Goal: Task Accomplishment & Management: Manage account settings

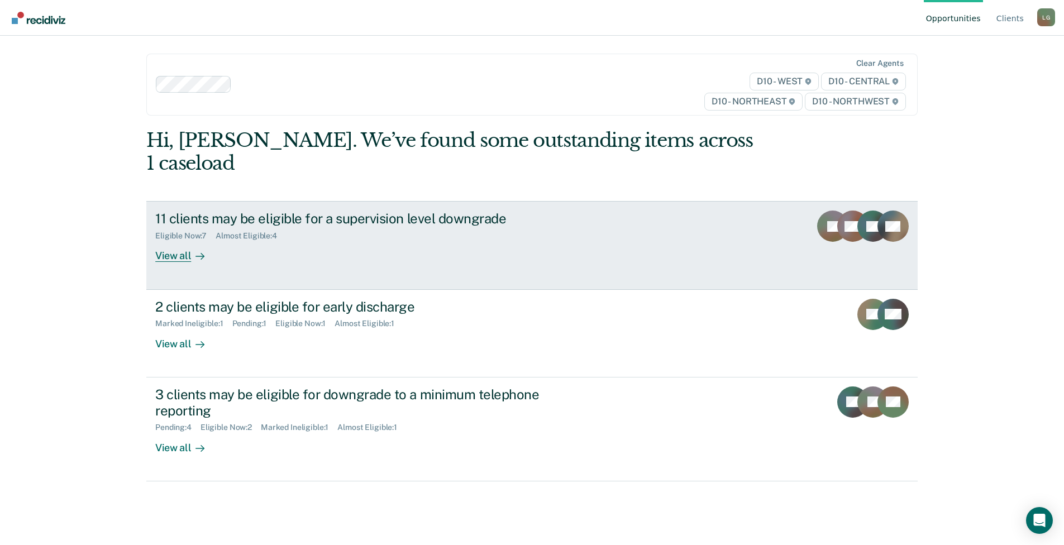
click at [360, 211] on div "11 clients may be eligible for a supervision level downgrade" at bounding box center [351, 219] width 392 height 16
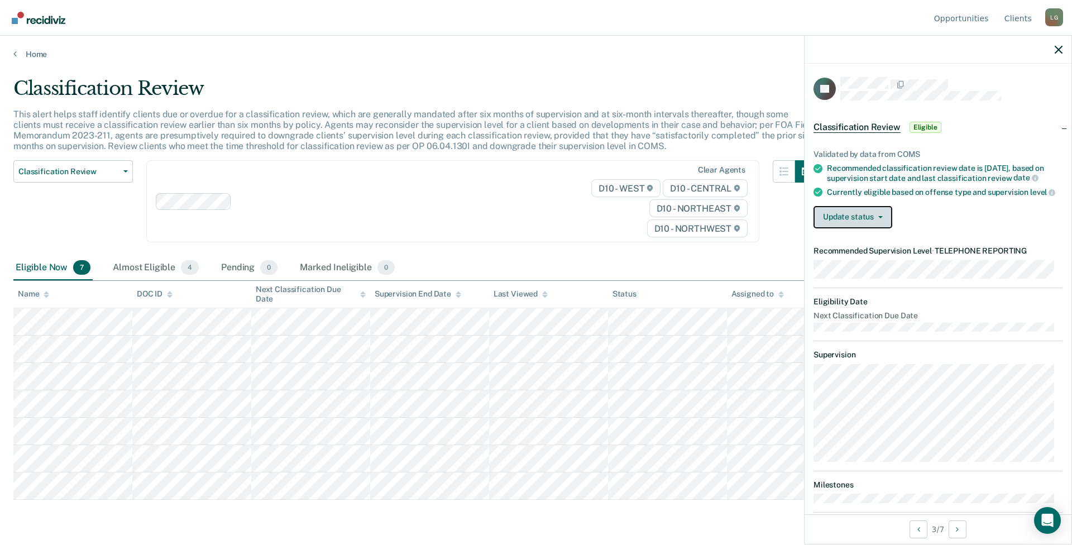
click at [878, 228] on button "Update status" at bounding box center [853, 217] width 79 height 22
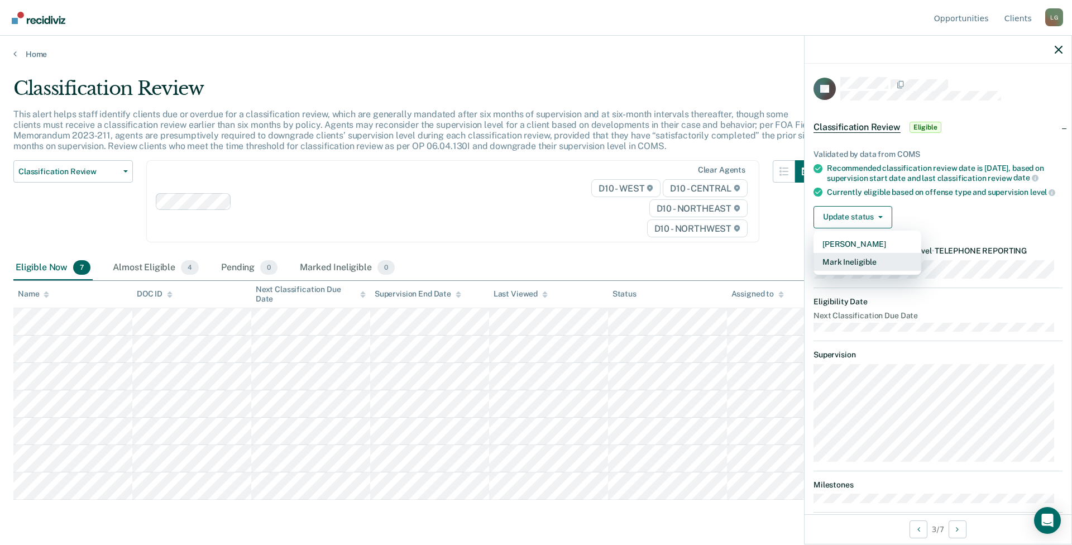
click at [856, 268] on button "Mark Ineligible" at bounding box center [868, 262] width 108 height 18
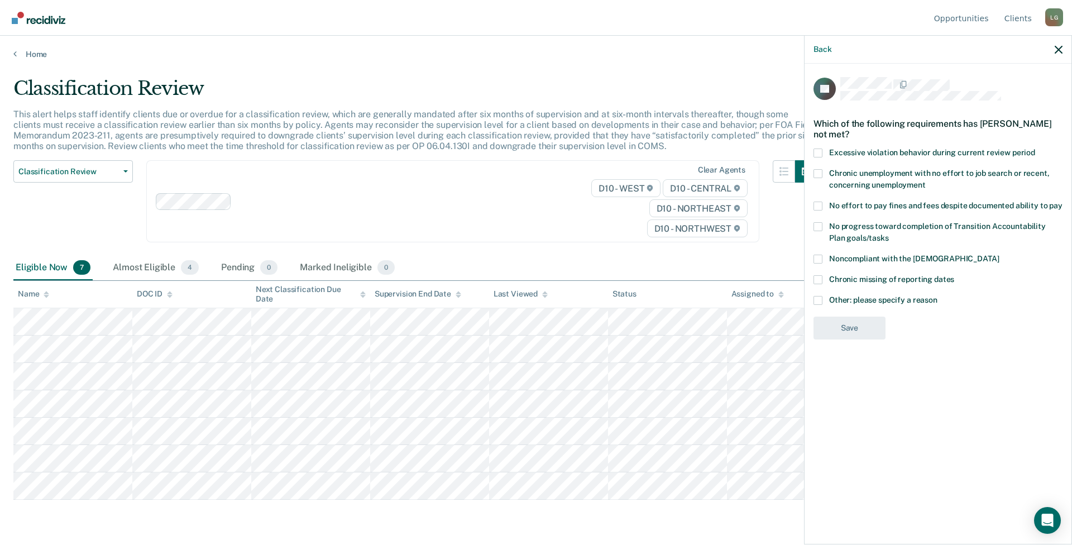
click at [819, 301] on span at bounding box center [818, 300] width 9 height 9
click at [938, 296] on input "Other: please specify a reason" at bounding box center [938, 296] width 0 height 0
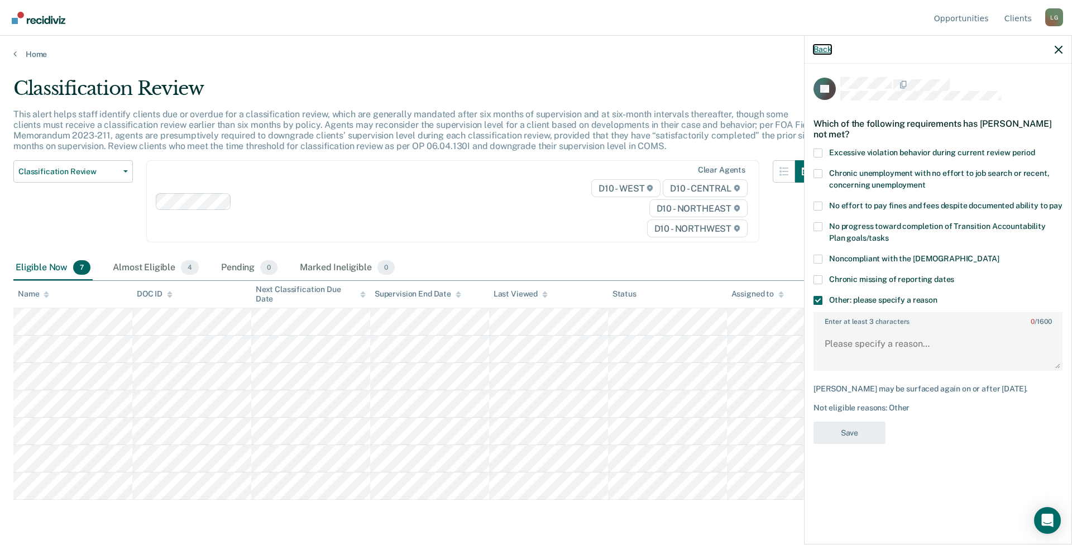
click at [814, 47] on button "Back" at bounding box center [823, 49] width 18 height 9
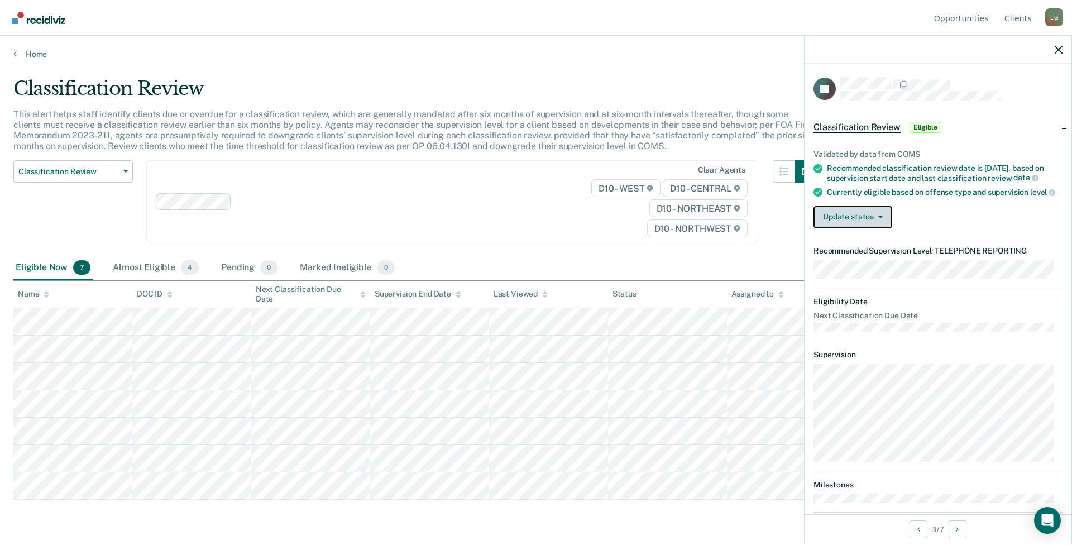
click at [874, 228] on button "Update status" at bounding box center [853, 217] width 79 height 22
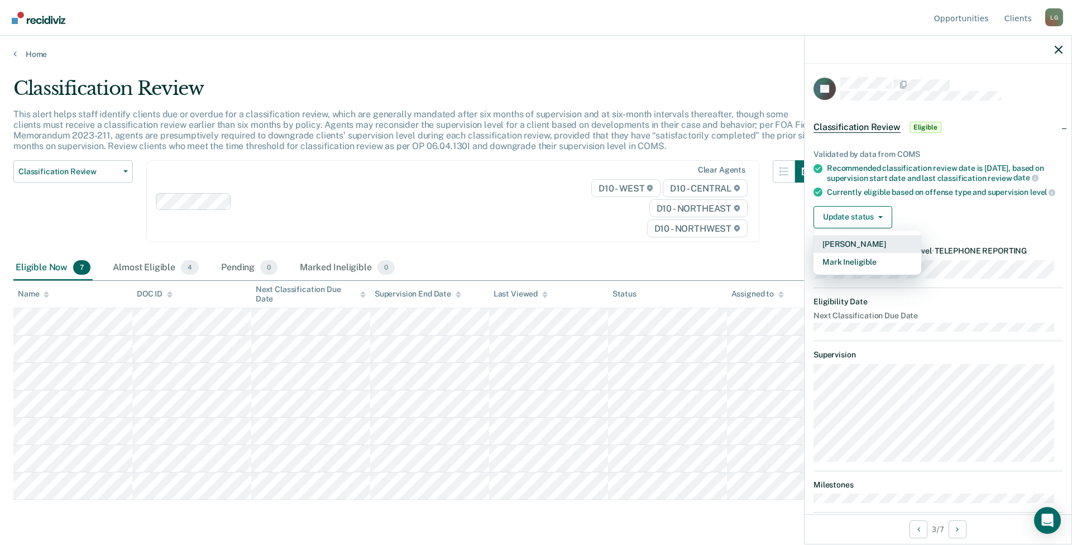
click at [863, 253] on button "[PERSON_NAME]" at bounding box center [868, 244] width 108 height 18
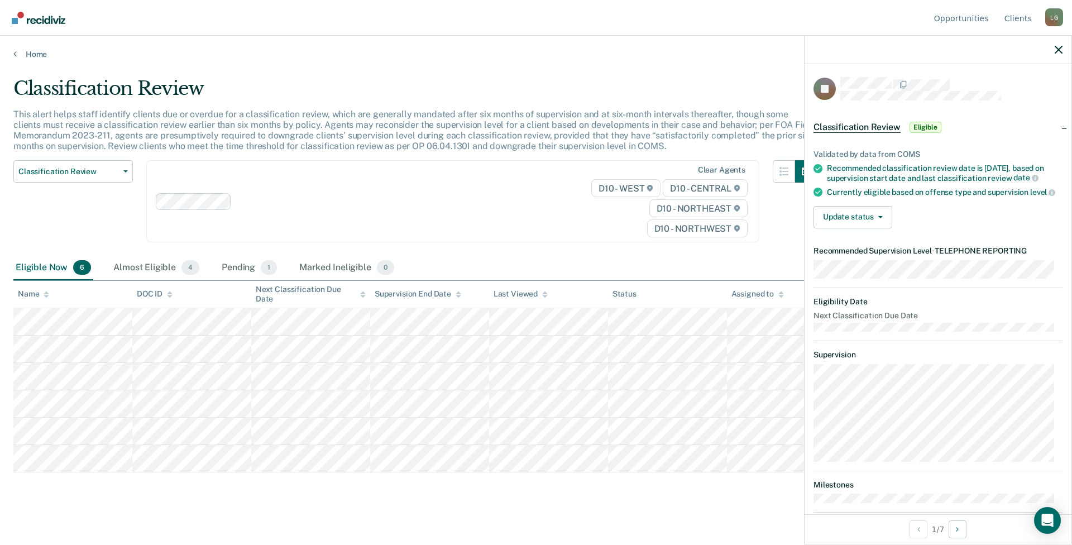
scroll to position [61, 0]
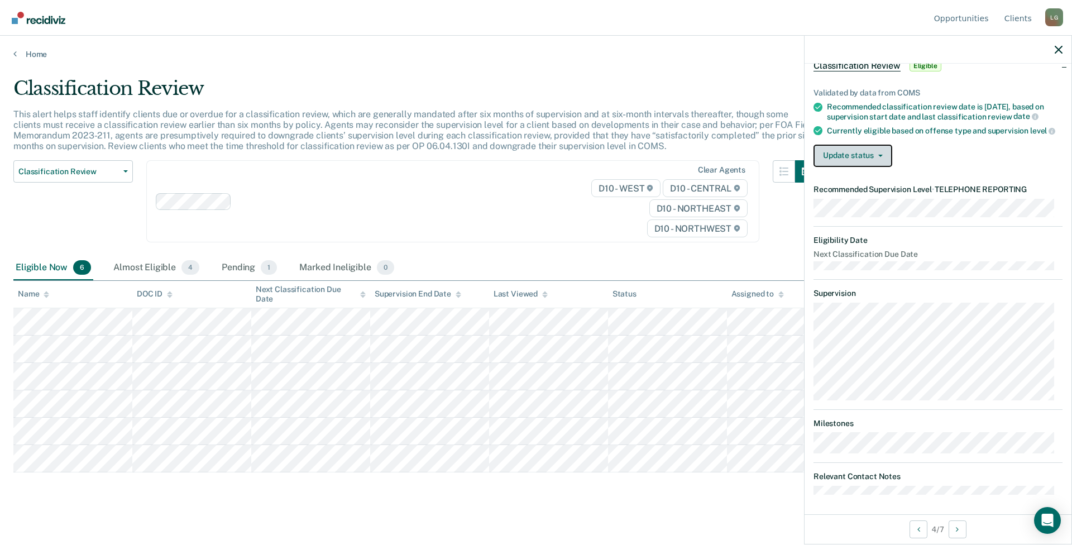
click at [858, 167] on button "Update status" at bounding box center [853, 156] width 79 height 22
click at [855, 209] on button "Mark Ineligible" at bounding box center [868, 201] width 108 height 18
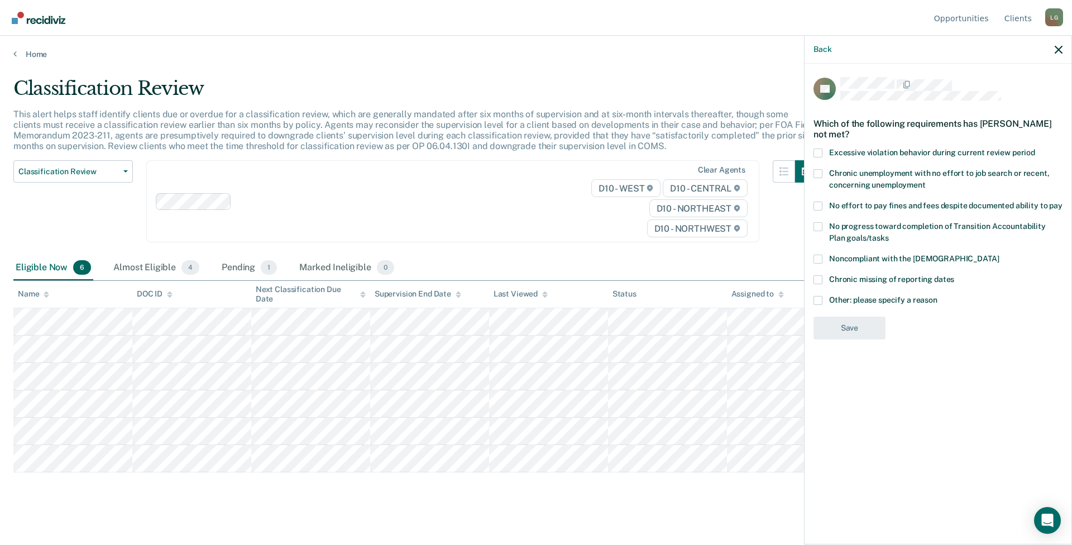
click at [825, 299] on label "Other: please specify a reason" at bounding box center [938, 302] width 249 height 12
click at [938, 296] on input "Other: please specify a reason" at bounding box center [938, 296] width 0 height 0
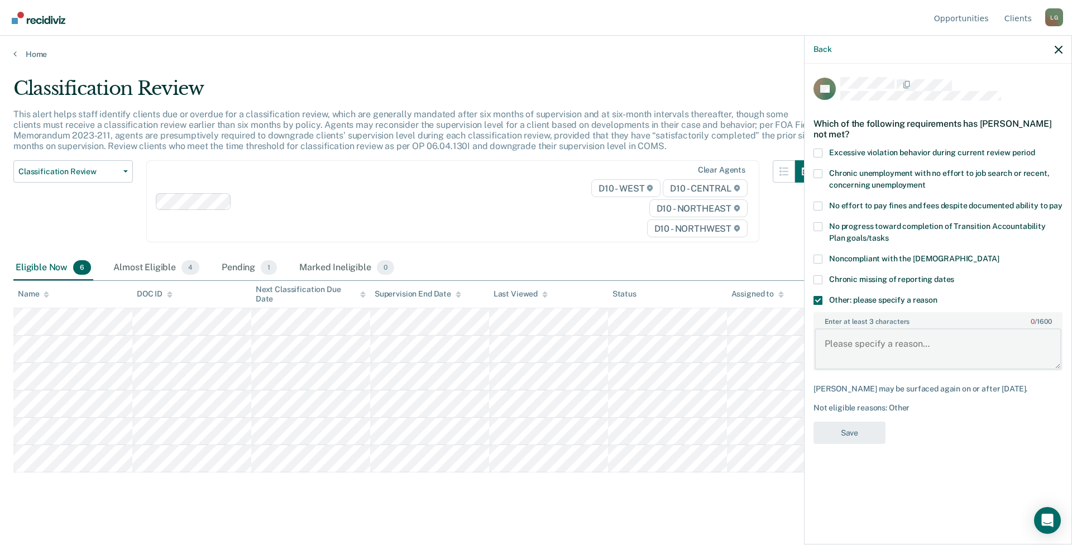
click at [867, 344] on textarea "Enter at least 3 characters 0 / 1600" at bounding box center [938, 348] width 247 height 41
type textarea "High profile."
click at [854, 431] on button "Save" at bounding box center [850, 433] width 72 height 23
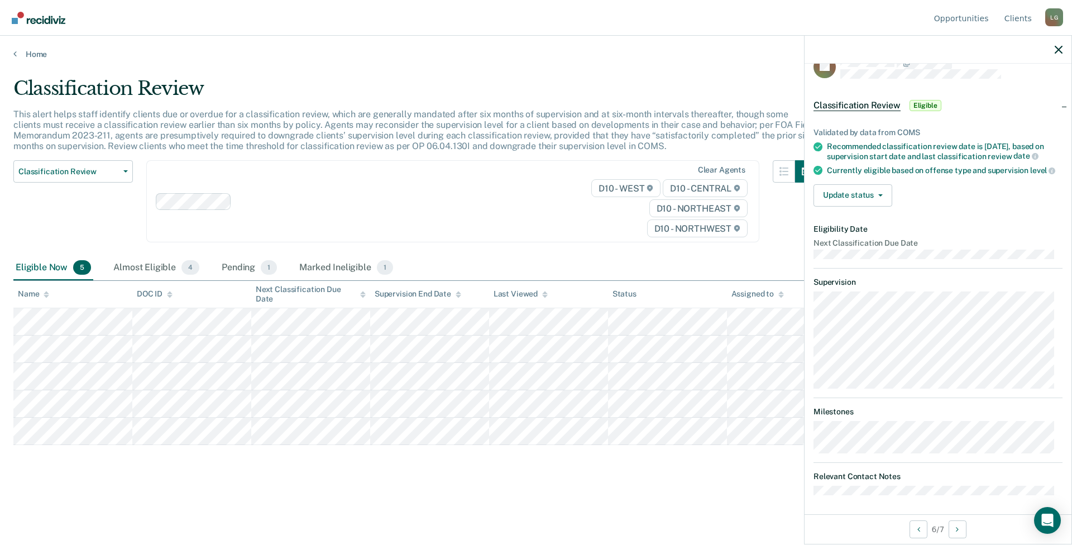
scroll to position [34, 0]
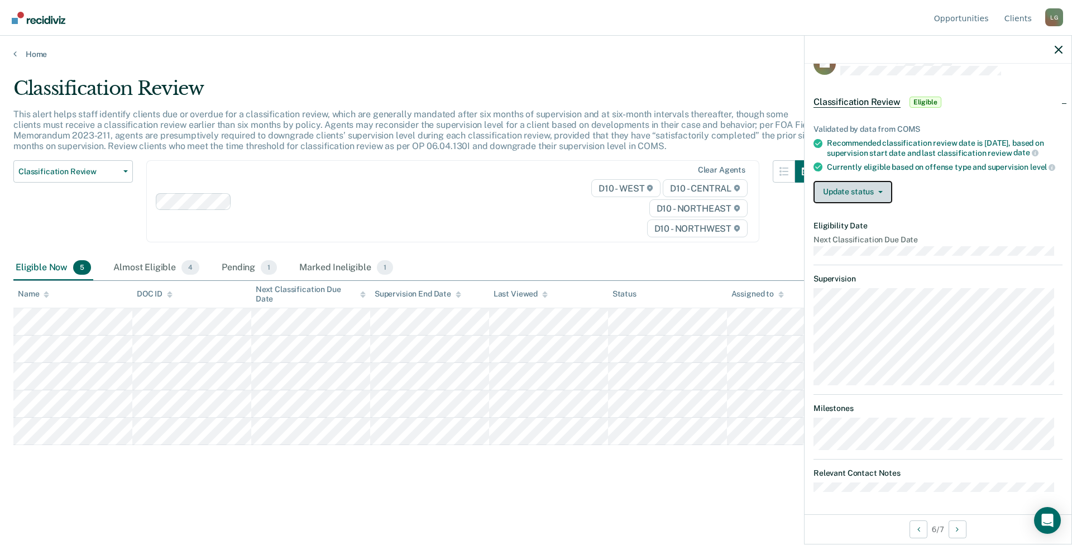
click at [862, 191] on button "Update status" at bounding box center [853, 192] width 79 height 22
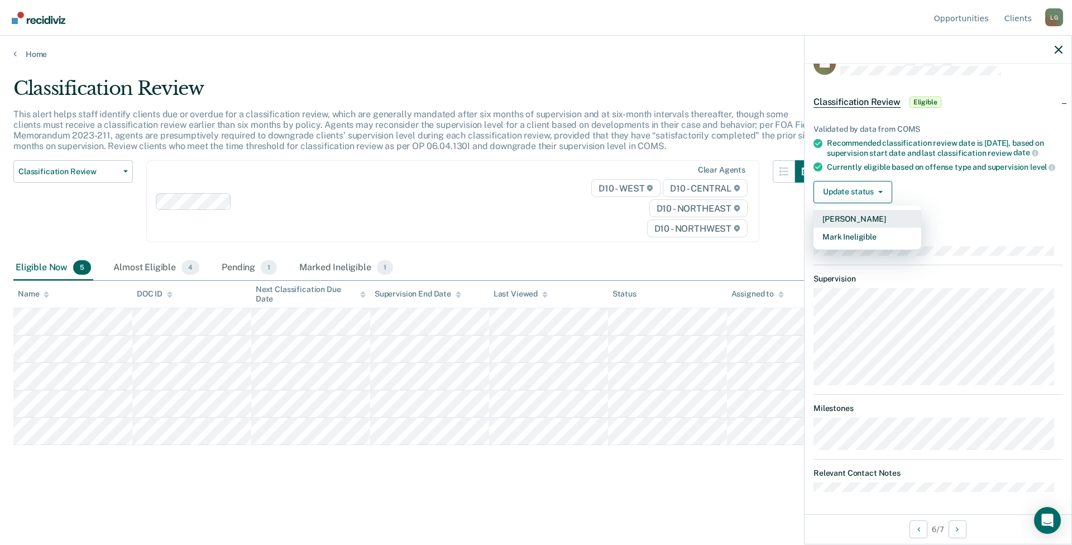
click at [851, 221] on button "[PERSON_NAME]" at bounding box center [868, 219] width 108 height 18
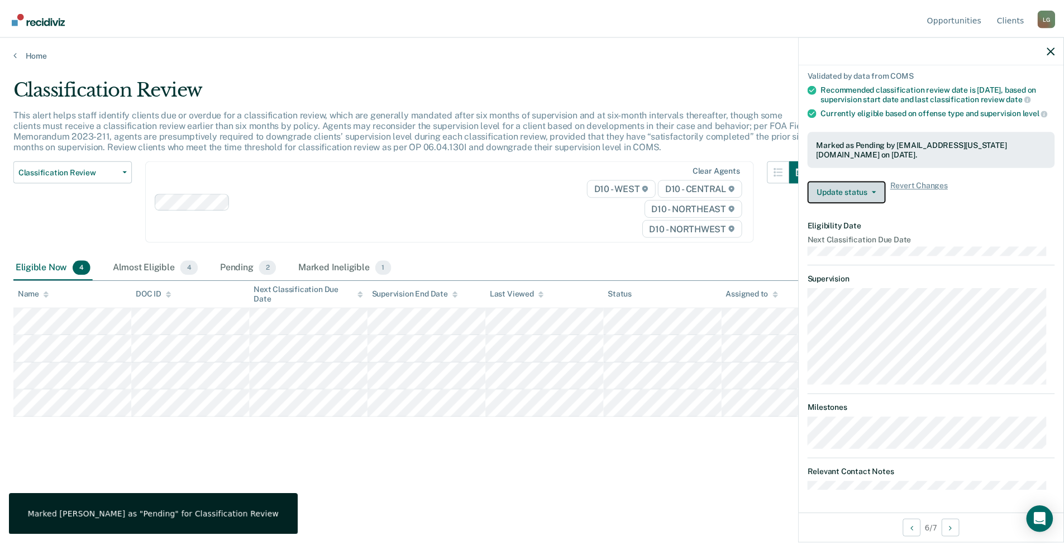
scroll to position [0, 0]
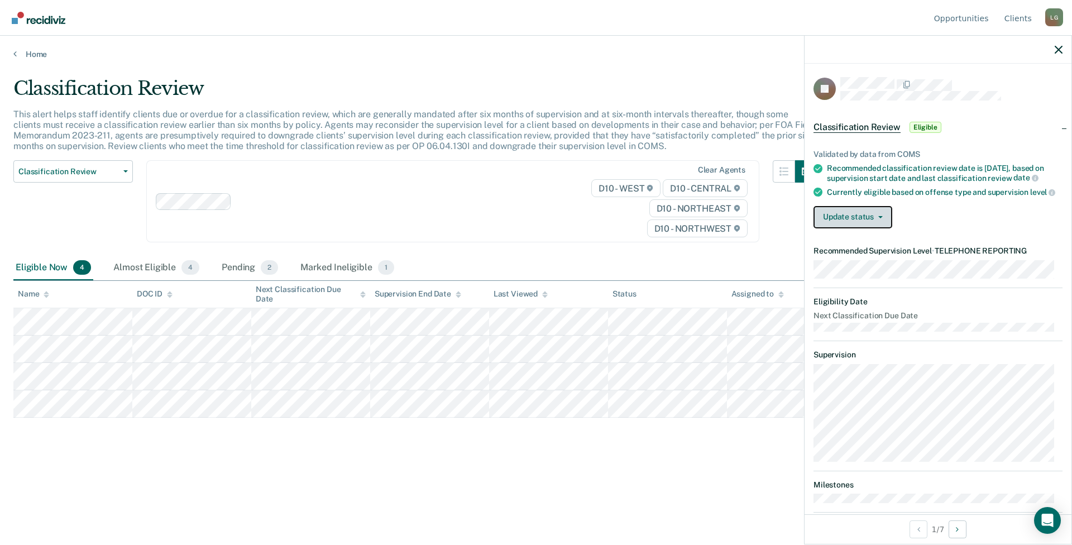
click at [855, 221] on button "Update status" at bounding box center [853, 217] width 79 height 22
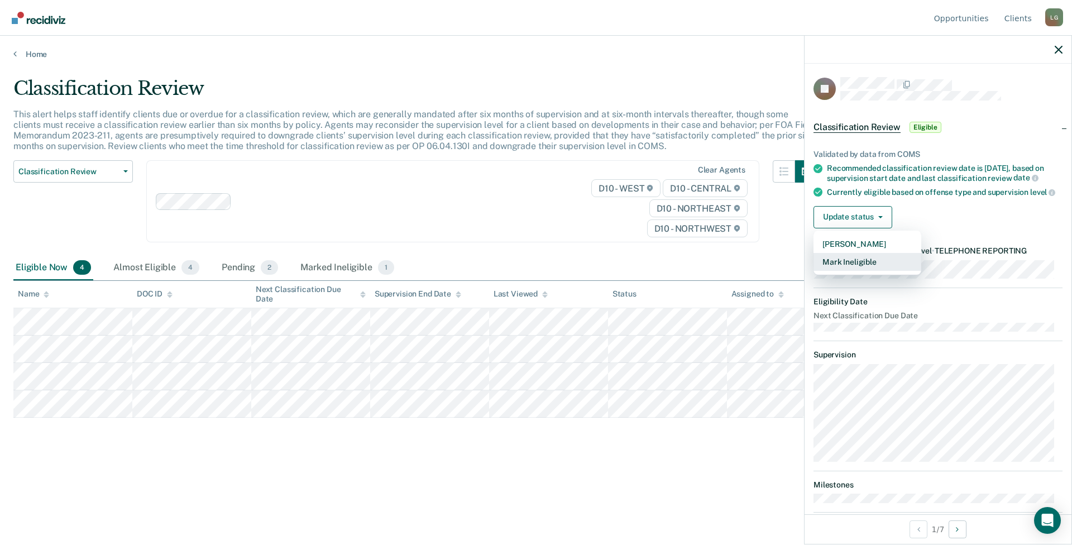
click at [873, 271] on button "Mark Ineligible" at bounding box center [868, 262] width 108 height 18
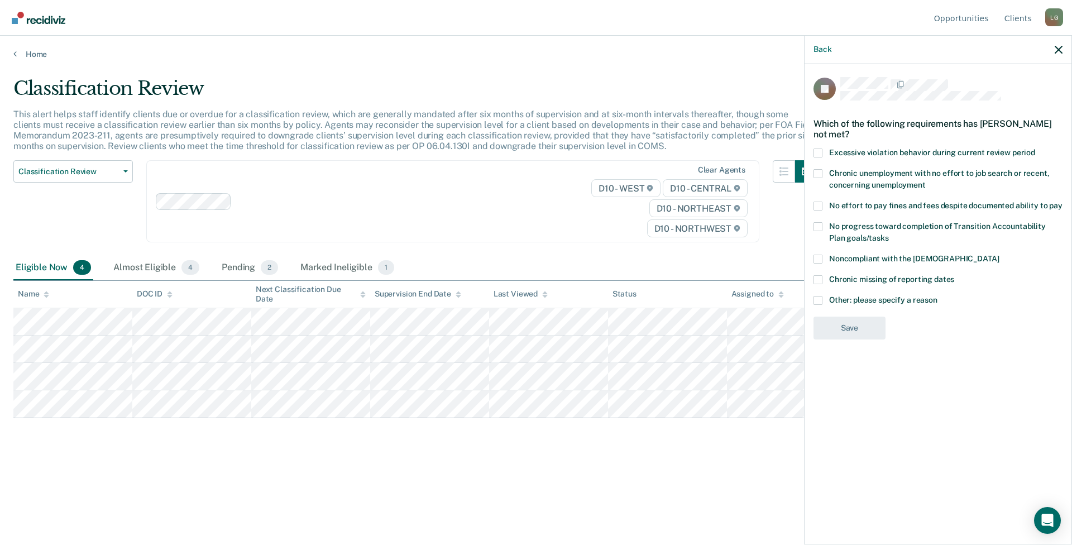
click at [814, 296] on span at bounding box center [818, 300] width 9 height 9
click at [938, 296] on input "Other: please specify a reason" at bounding box center [938, 296] width 0 height 0
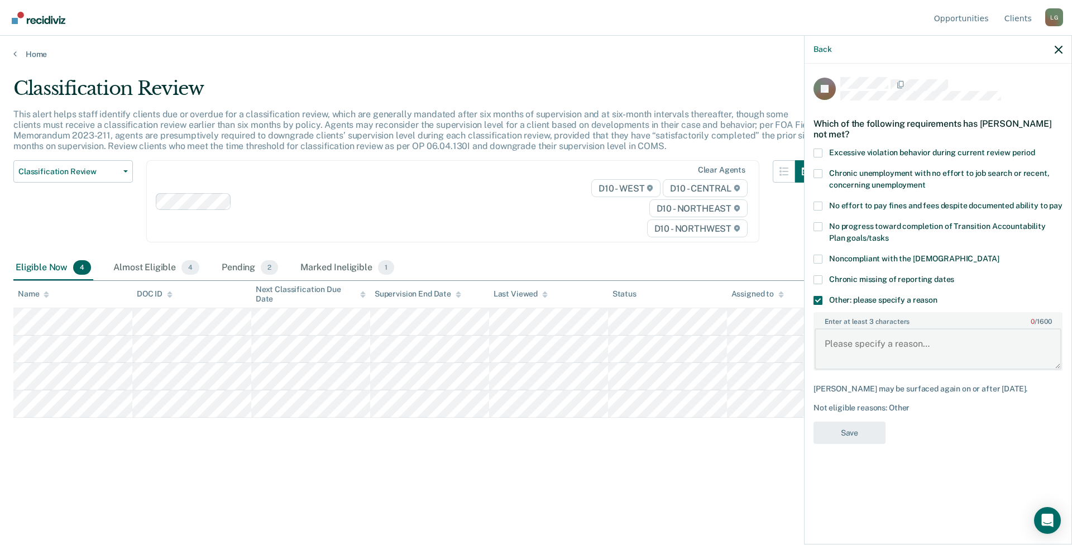
click at [860, 336] on textarea "Enter at least 3 characters 0 / 1600" at bounding box center [938, 348] width 247 height 41
type textarea "Not approved per sending state."
click at [853, 422] on button "Save" at bounding box center [850, 433] width 72 height 23
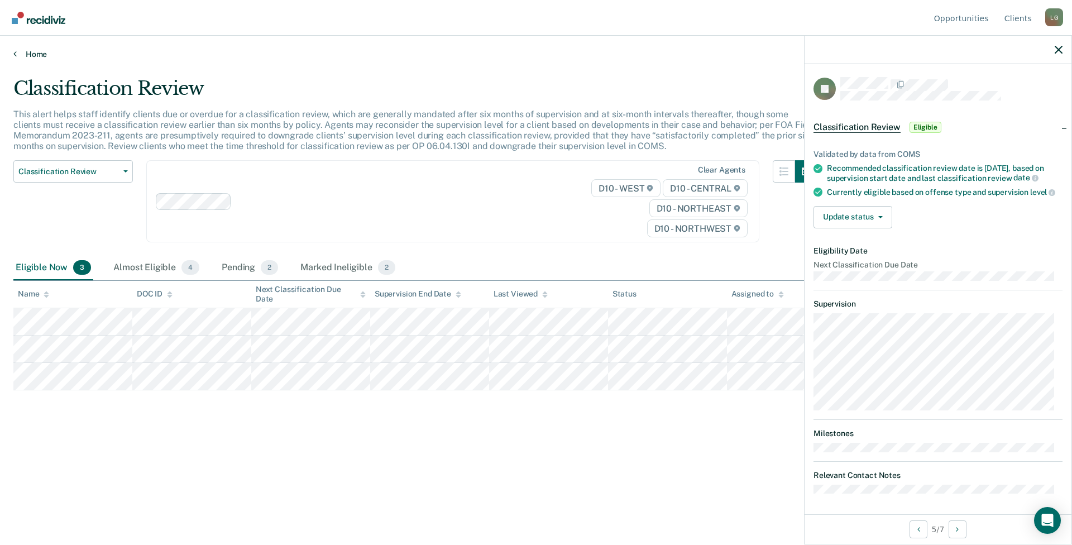
click at [31, 51] on link "Home" at bounding box center [536, 54] width 1046 height 10
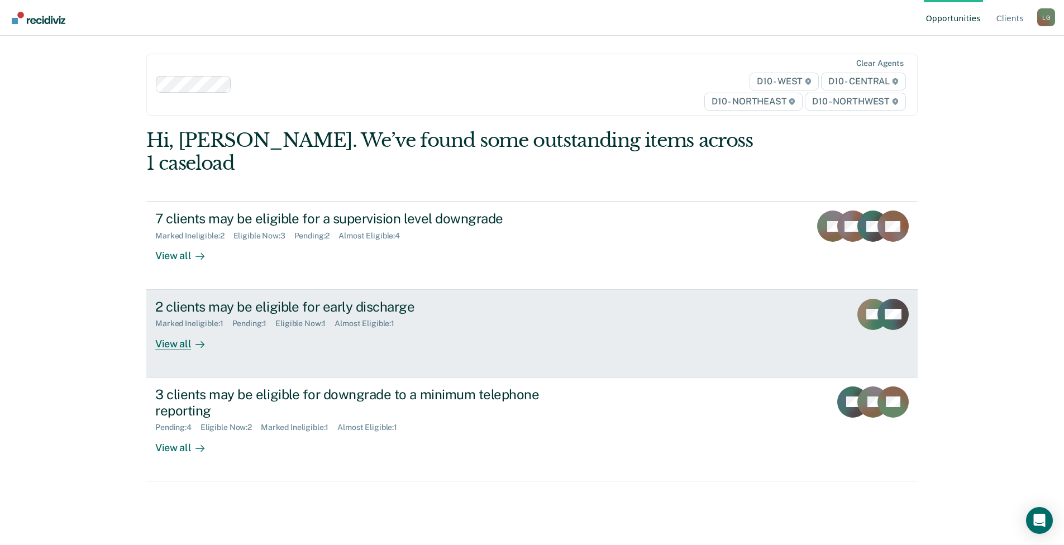
click at [411, 299] on div "2 clients may be eligible for early discharge" at bounding box center [351, 307] width 392 height 16
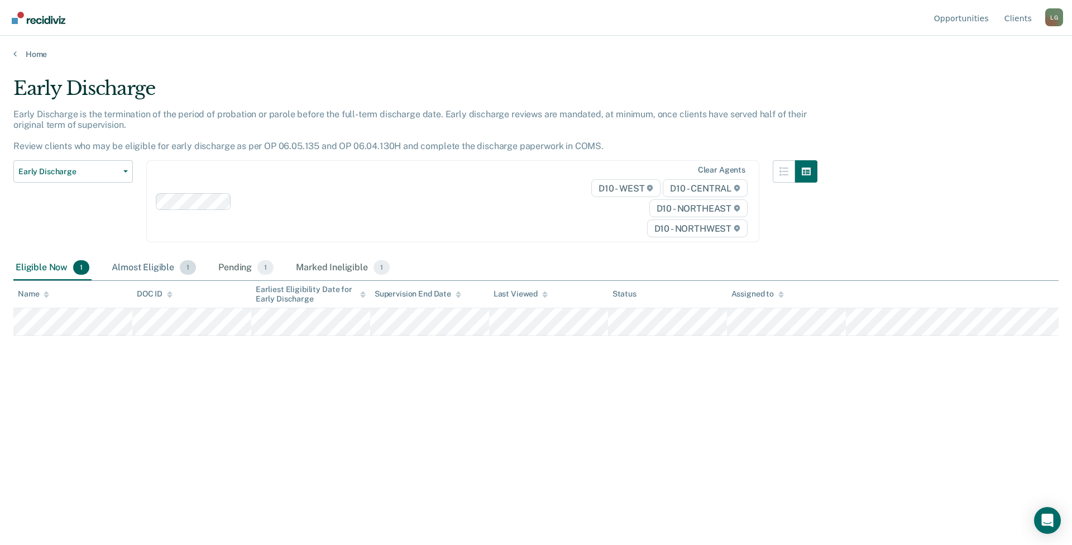
click at [139, 272] on div "Almost Eligible 1" at bounding box center [153, 268] width 89 height 25
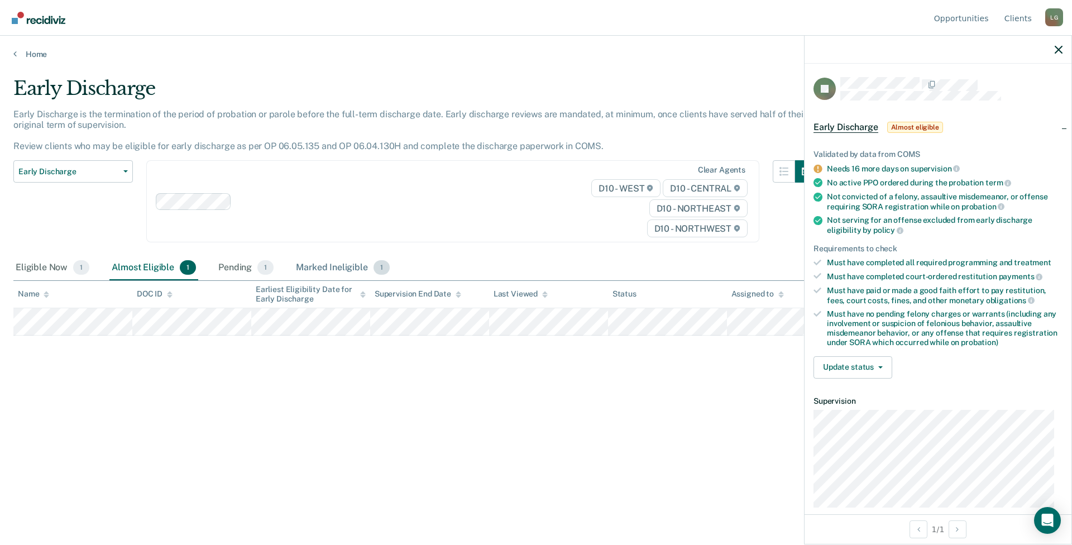
click at [315, 267] on div "Marked Ineligible 1" at bounding box center [343, 268] width 98 height 25
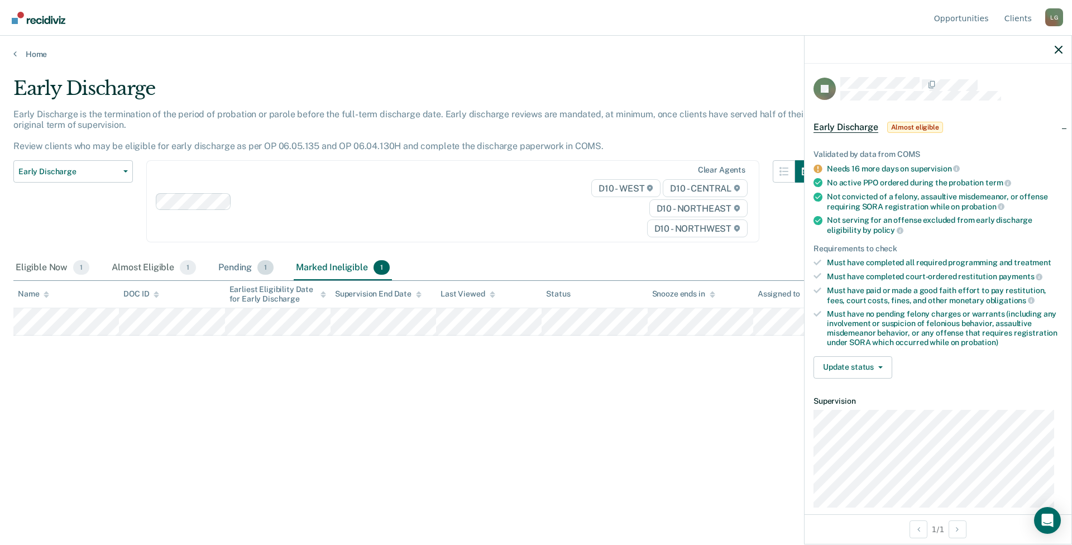
click at [231, 266] on div "Pending 1" at bounding box center [246, 268] width 60 height 25
click at [137, 271] on div "Almost Eligible 1" at bounding box center [153, 268] width 89 height 25
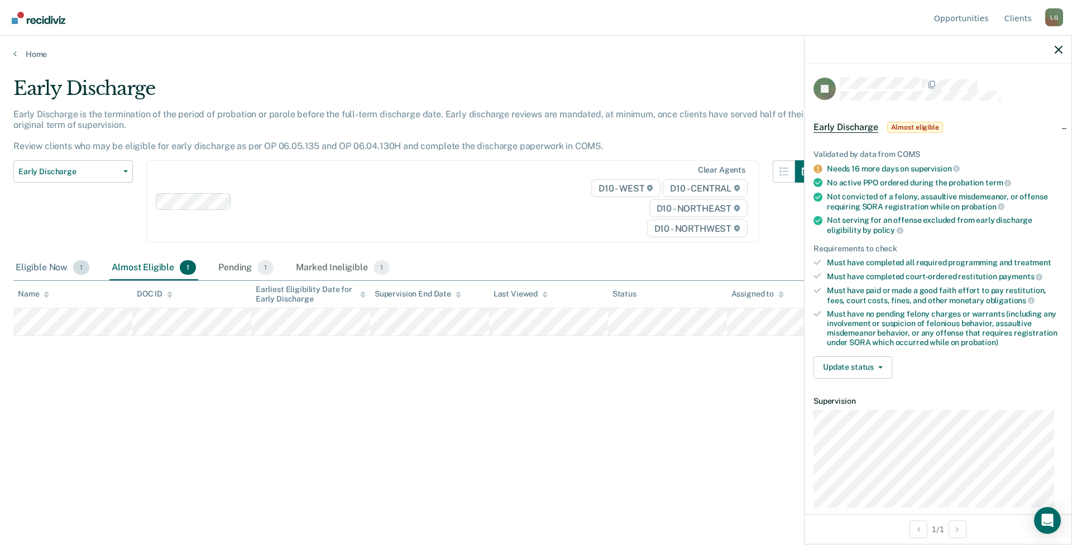
click at [46, 270] on div "Eligible Now 1" at bounding box center [52, 268] width 78 height 25
click at [30, 53] on link "Home" at bounding box center [536, 54] width 1046 height 10
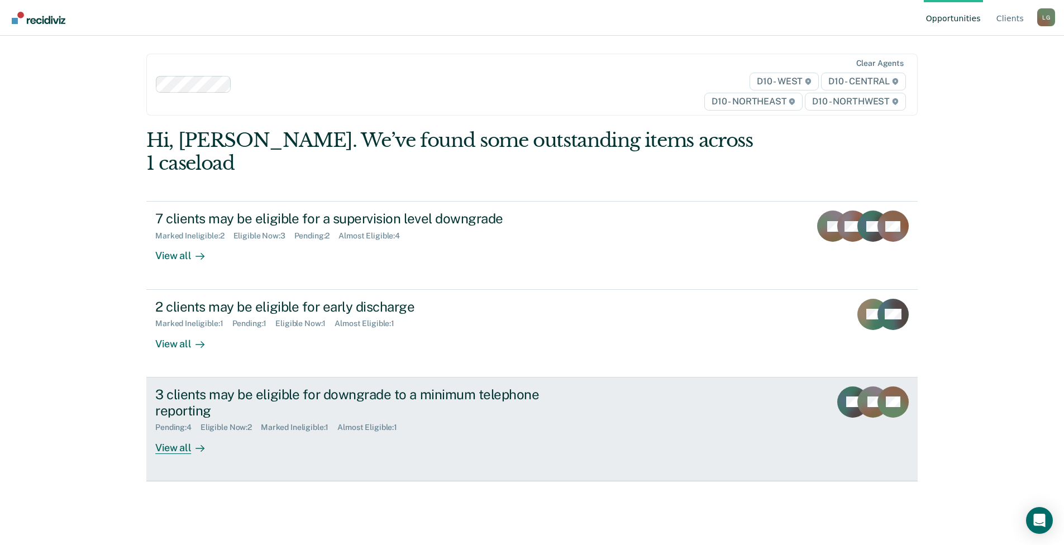
click at [268, 436] on link "3 clients may be eligible for downgrade to a minimum telephone reporting Pendin…" at bounding box center [531, 430] width 771 height 104
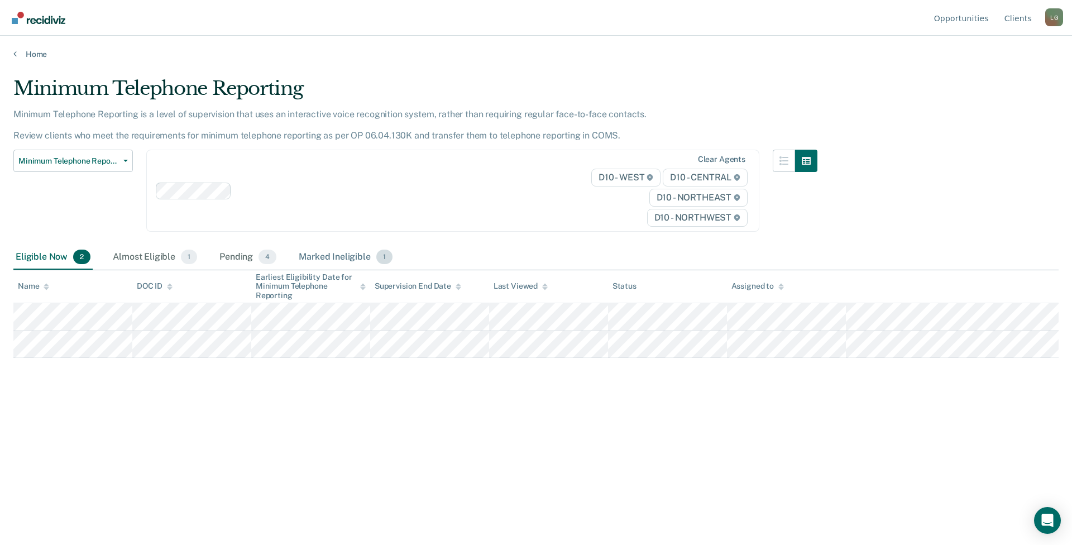
click at [319, 252] on div "Marked Ineligible 1" at bounding box center [346, 257] width 98 height 25
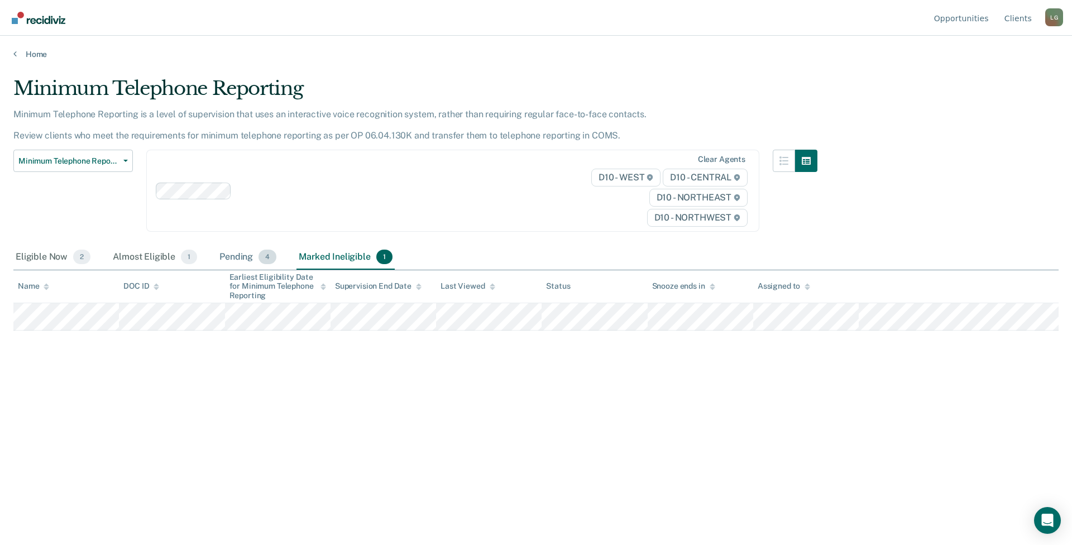
click at [231, 255] on div "Pending 4" at bounding box center [247, 257] width 61 height 25
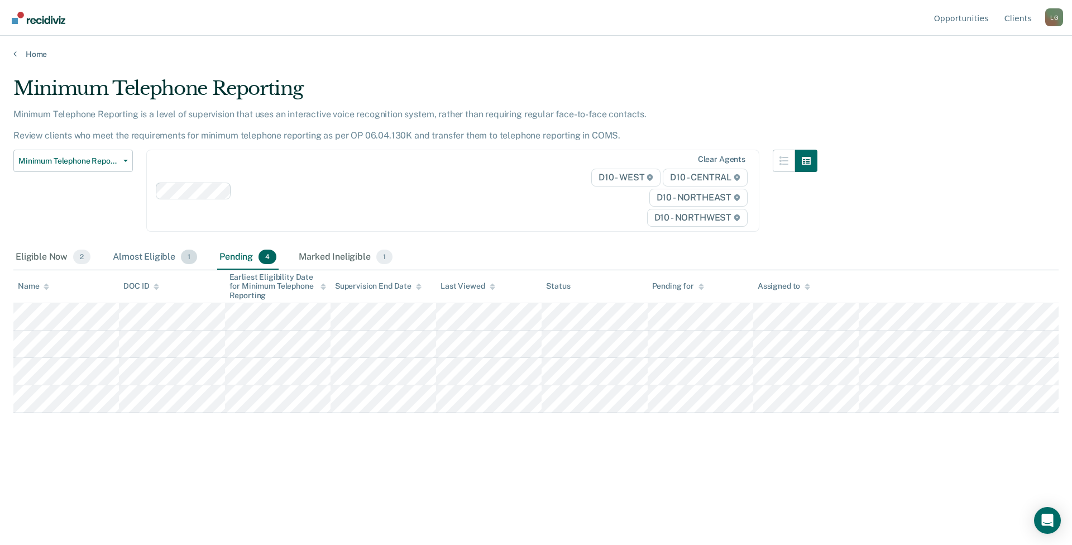
click at [142, 260] on div "Almost Eligible 1" at bounding box center [155, 257] width 89 height 25
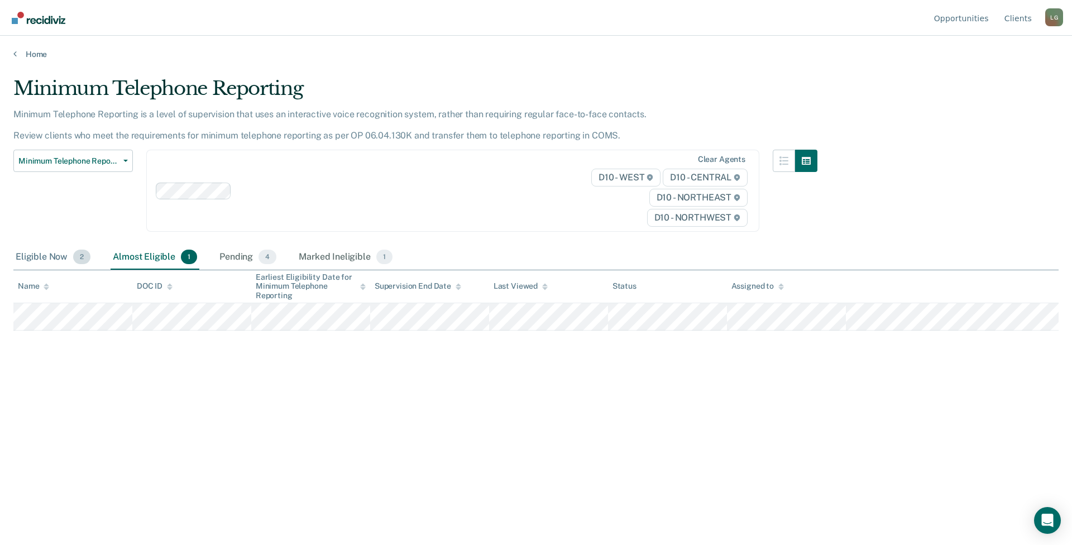
click at [26, 257] on div "Eligible Now 2" at bounding box center [52, 257] width 79 height 25
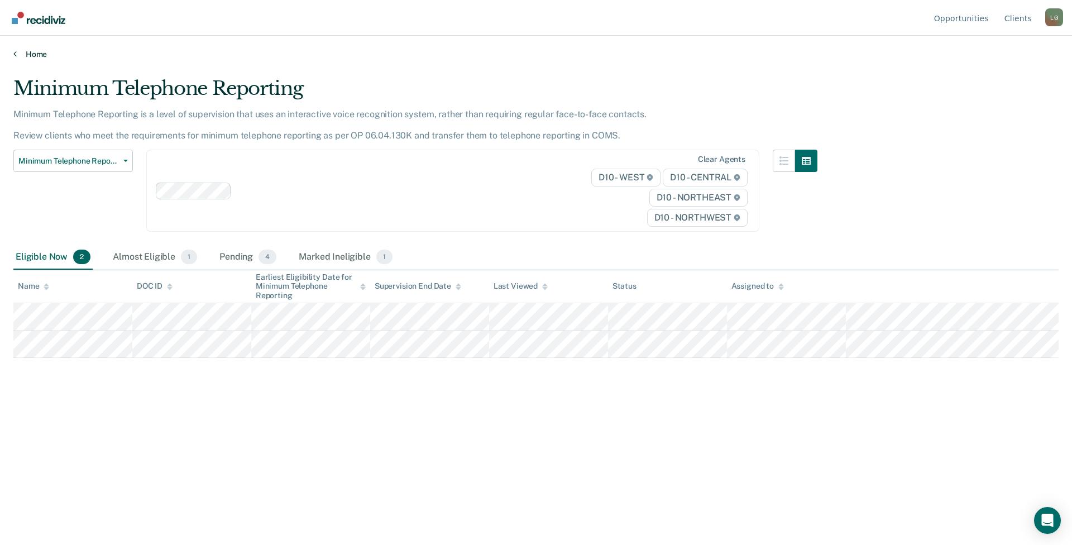
click at [35, 53] on link "Home" at bounding box center [536, 54] width 1046 height 10
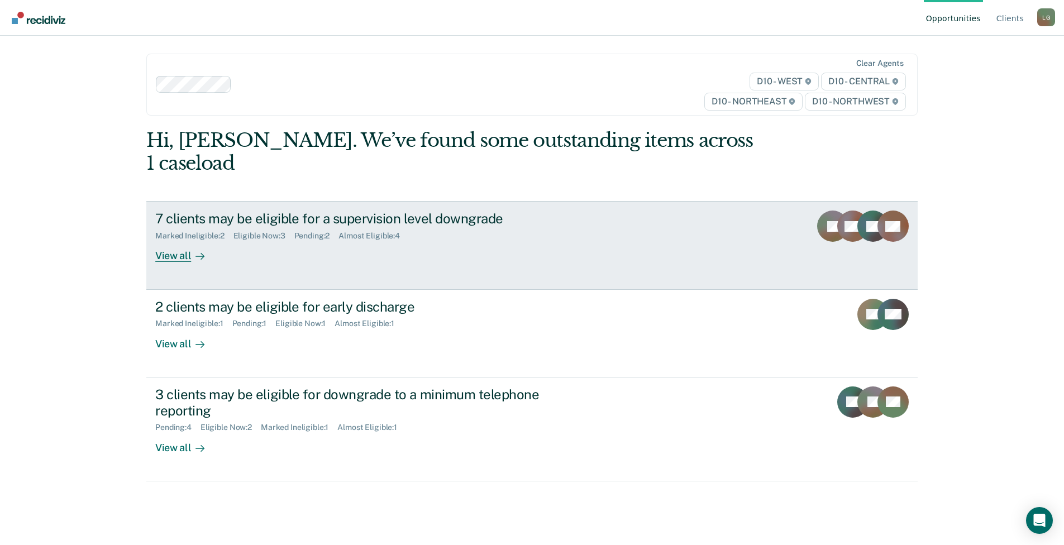
click at [185, 241] on div "View all" at bounding box center [186, 252] width 63 height 22
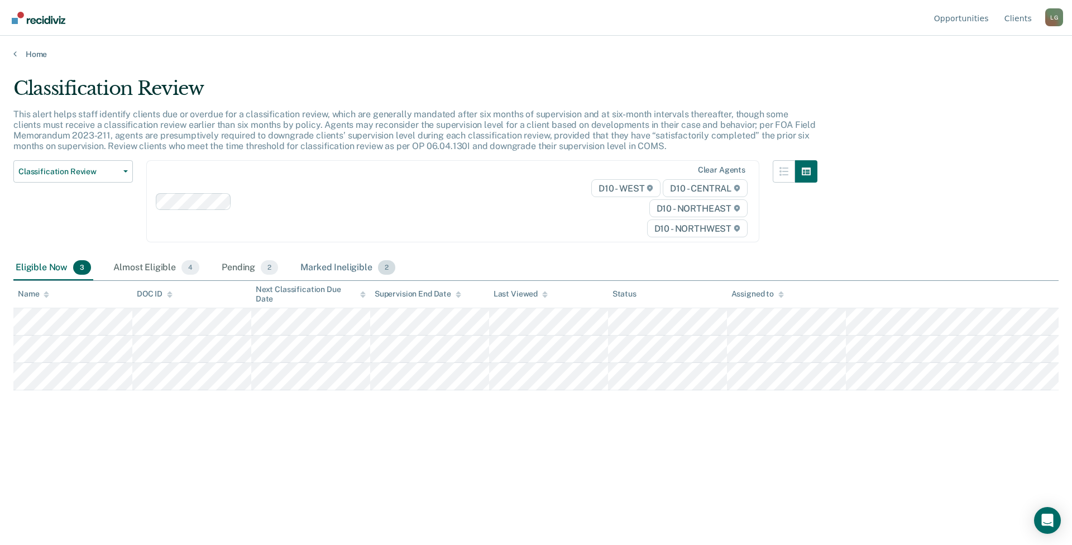
click at [336, 269] on div "Marked Ineligible 2" at bounding box center [347, 268] width 99 height 25
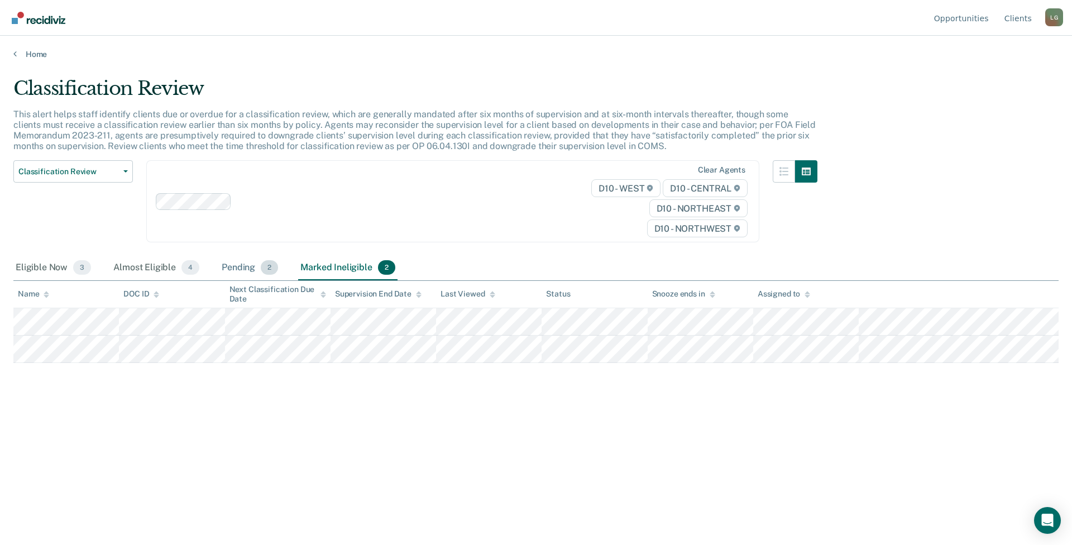
click at [239, 270] on div "Pending 2" at bounding box center [249, 268] width 61 height 25
click at [325, 270] on div "Marked Ineligible 2" at bounding box center [347, 268] width 99 height 25
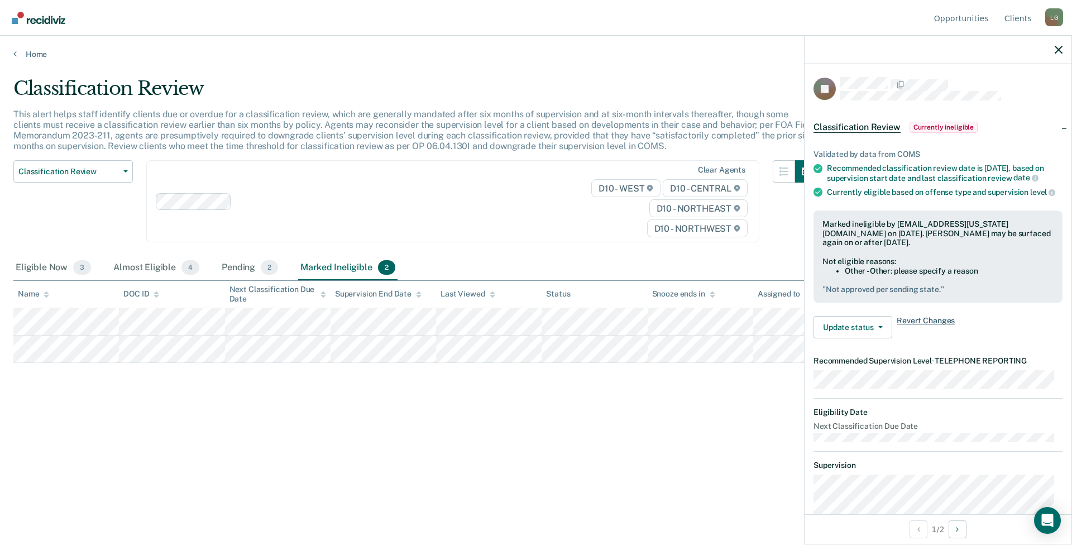
click at [920, 326] on span "Revert Changes" at bounding box center [926, 327] width 58 height 22
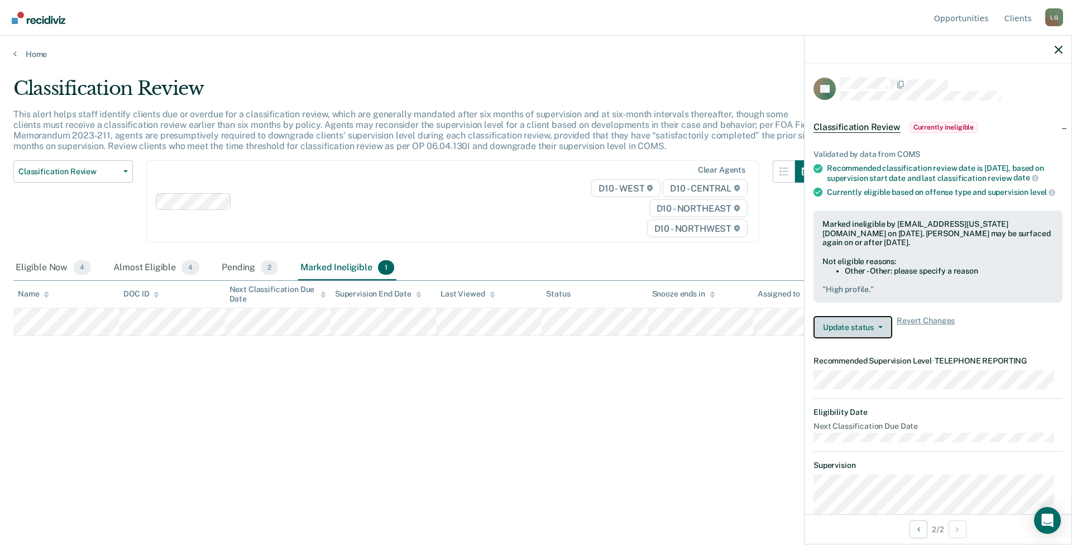
click at [861, 338] on button "Update status" at bounding box center [853, 327] width 79 height 22
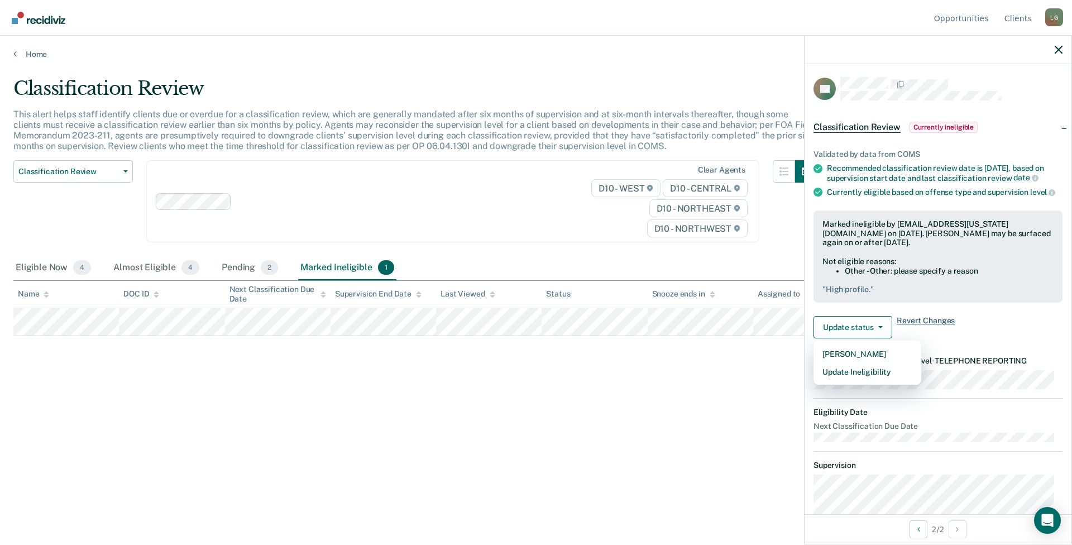
click at [919, 331] on span "Revert Changes" at bounding box center [926, 327] width 58 height 22
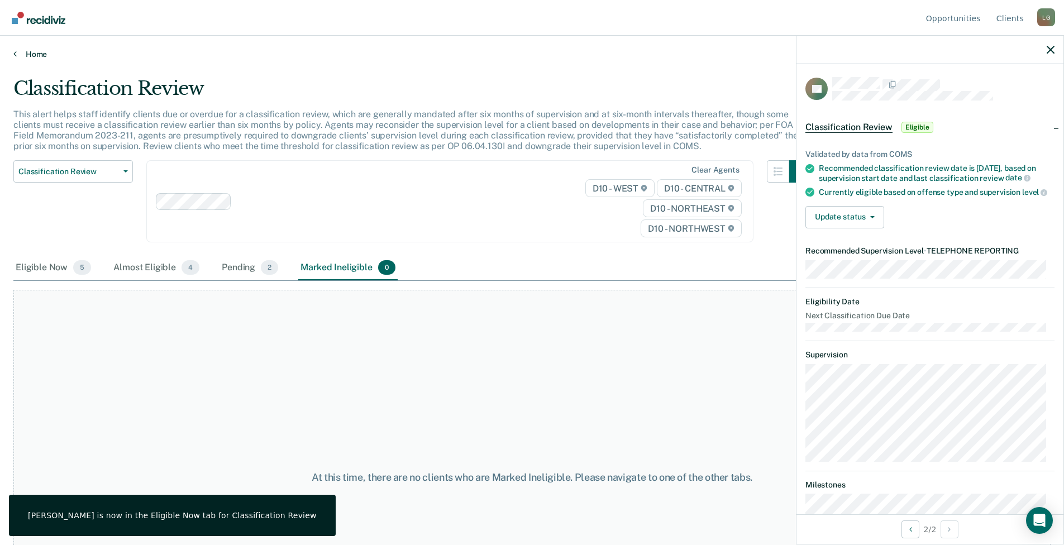
click at [31, 55] on link "Home" at bounding box center [531, 54] width 1037 height 10
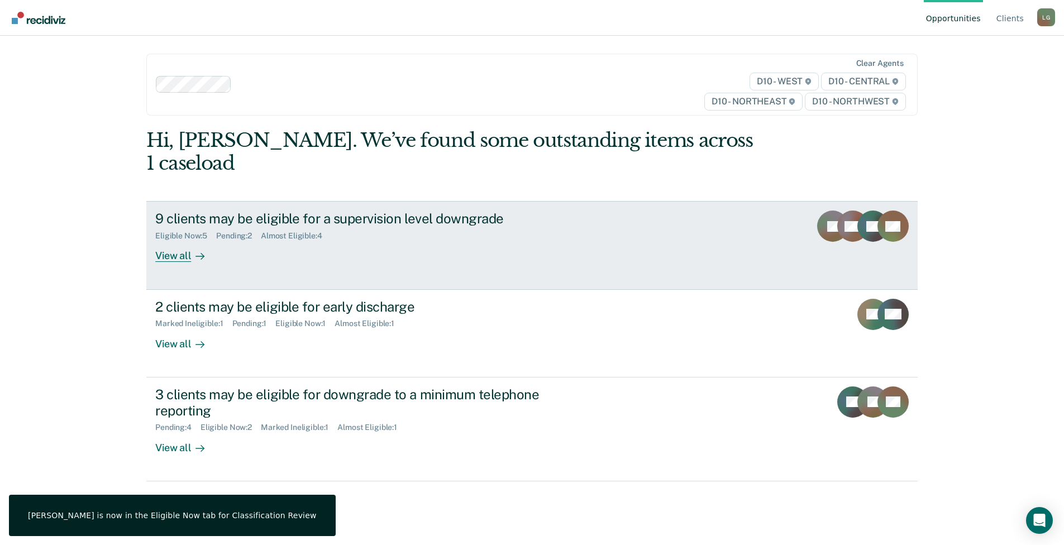
click at [192, 211] on div "9 clients may be eligible for a supervision level downgrade" at bounding box center [351, 219] width 392 height 16
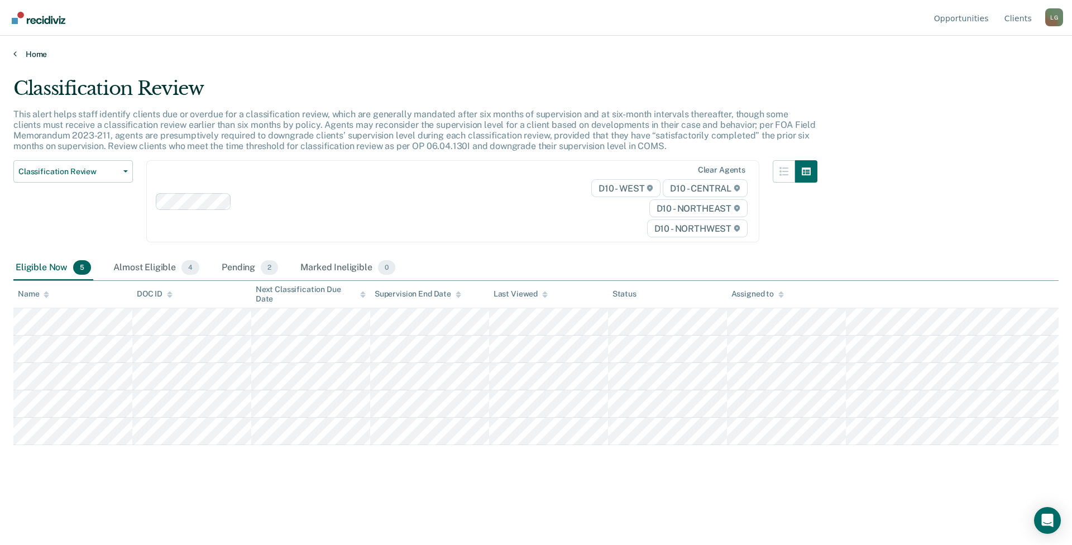
click at [42, 57] on link "Home" at bounding box center [536, 54] width 1046 height 10
